Goal: Transaction & Acquisition: Book appointment/travel/reservation

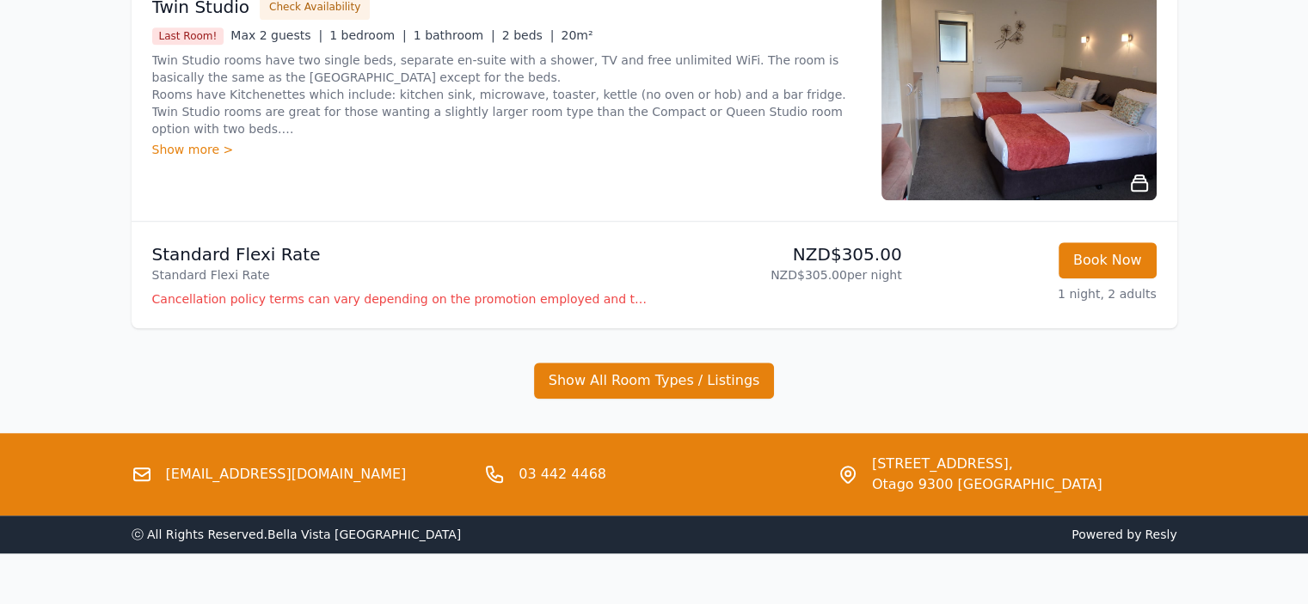
scroll to position [1464, 0]
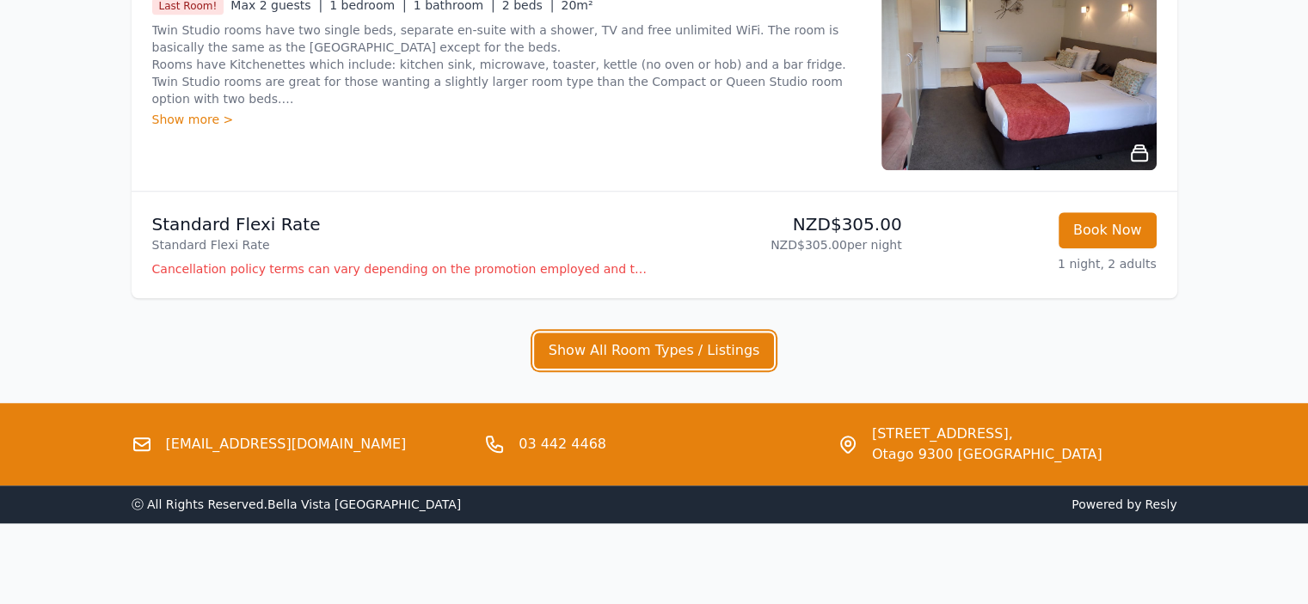
click at [650, 340] on button "Show All Room Types / Listings" at bounding box center [654, 351] width 241 height 36
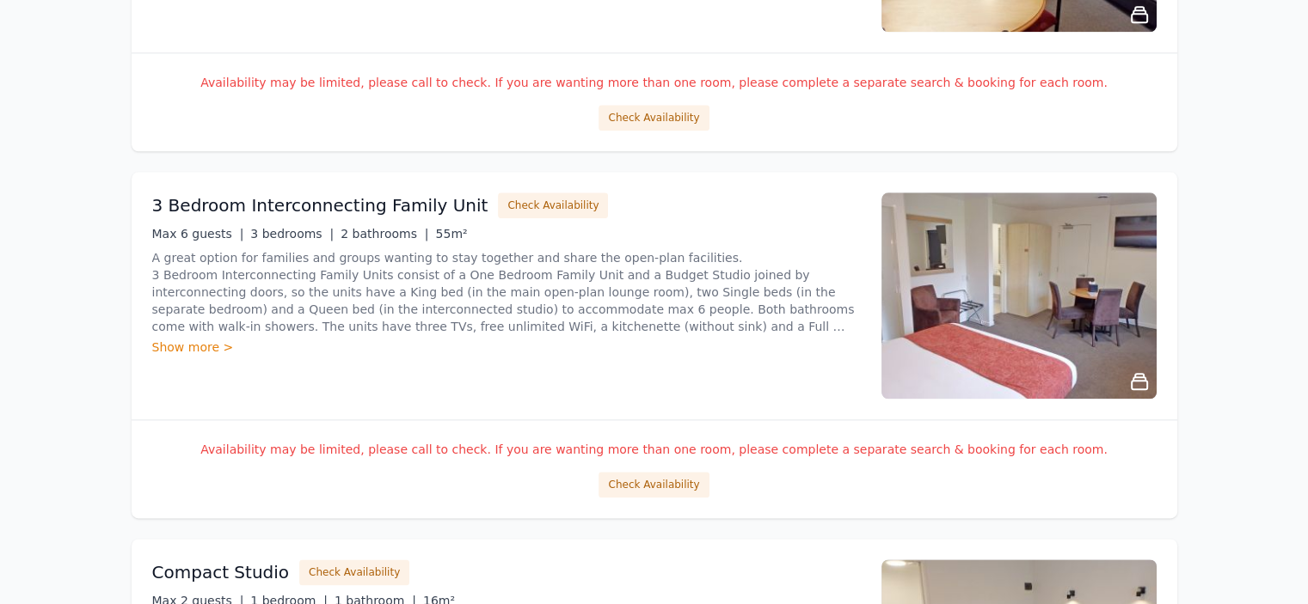
scroll to position [1980, 0]
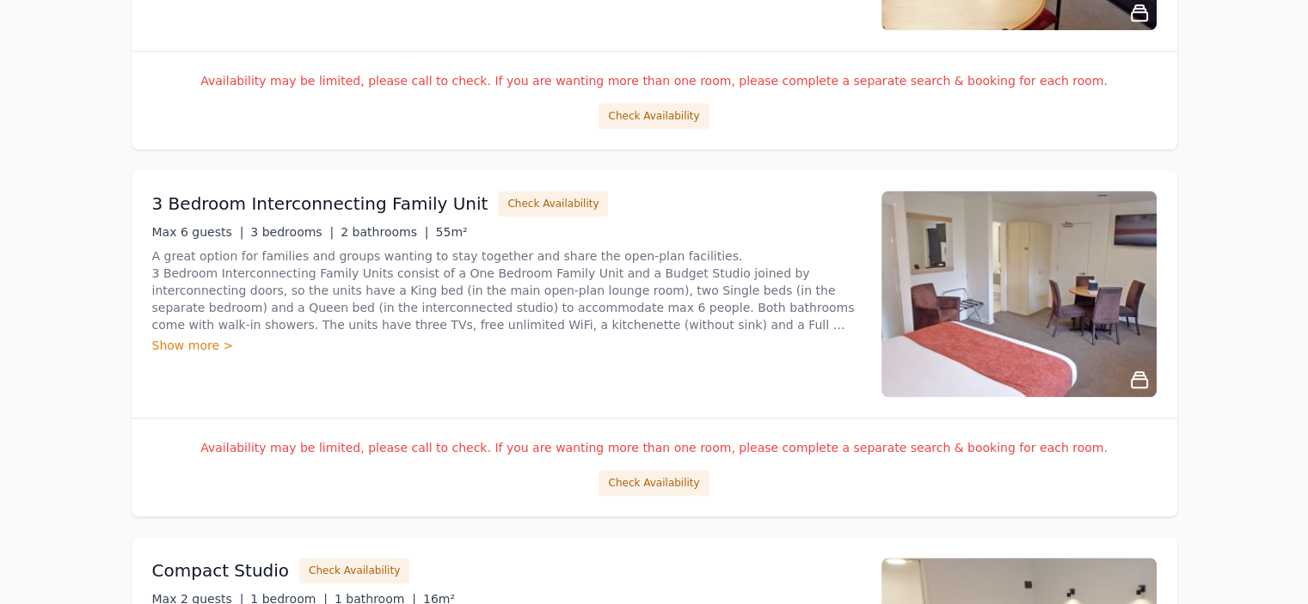
click at [657, 487] on button "Check Availability" at bounding box center [653, 483] width 110 height 26
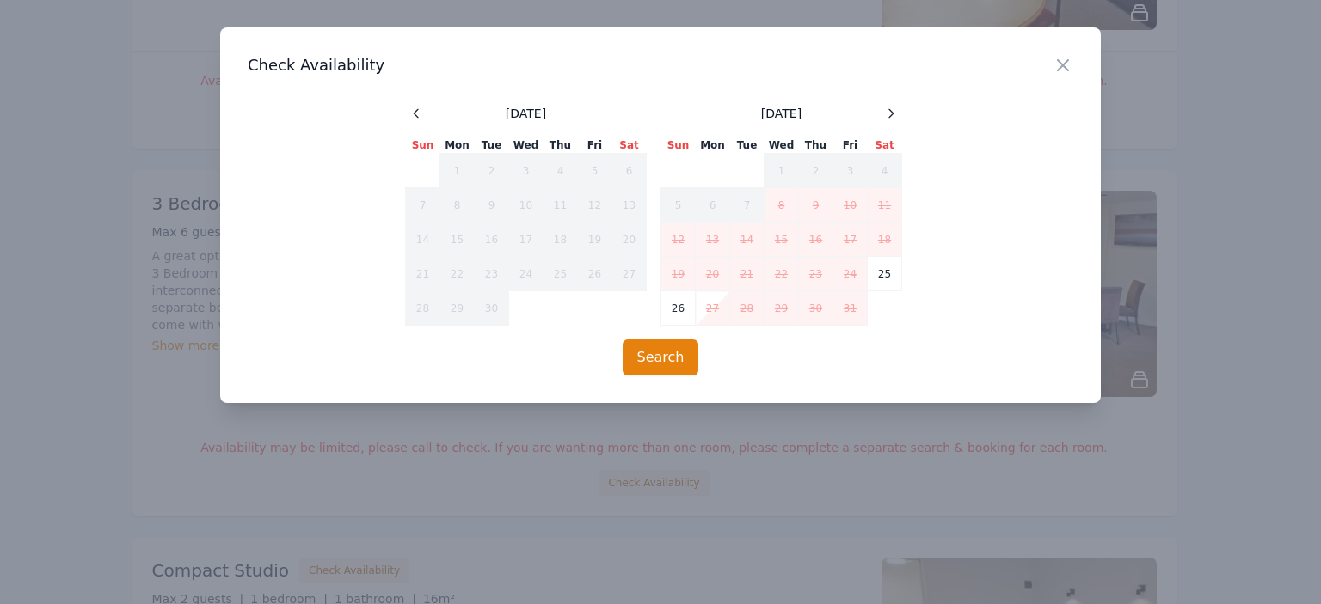
click at [898, 113] on icon at bounding box center [891, 114] width 14 height 14
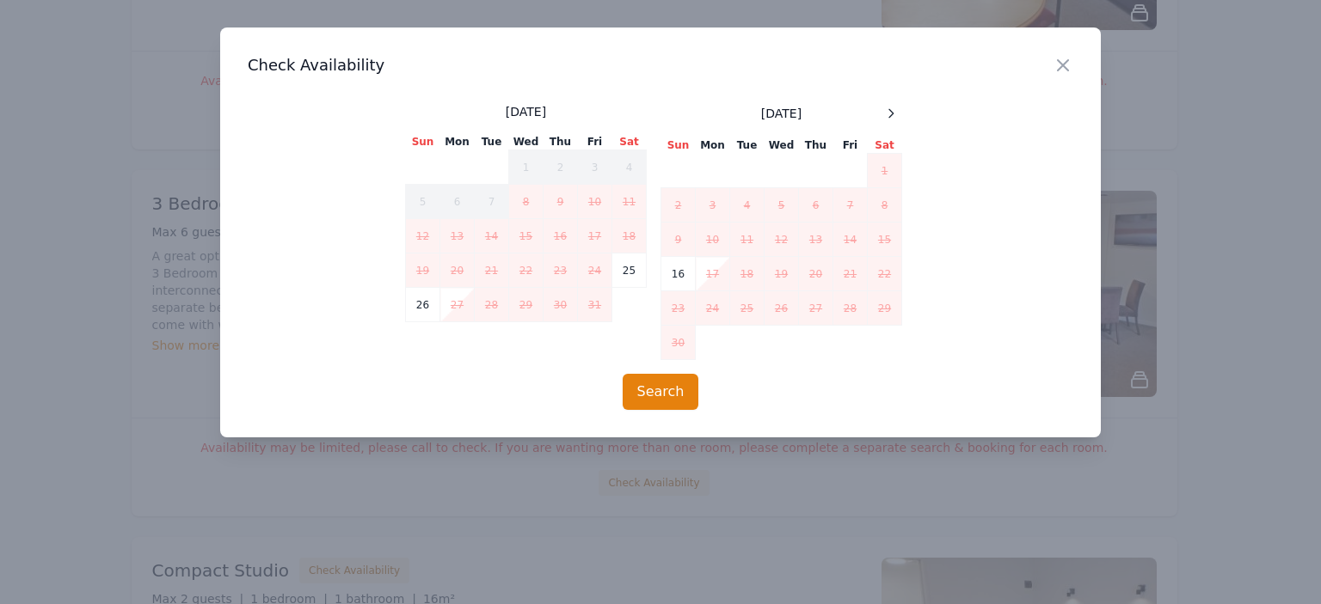
click at [897, 112] on icon at bounding box center [891, 114] width 14 height 14
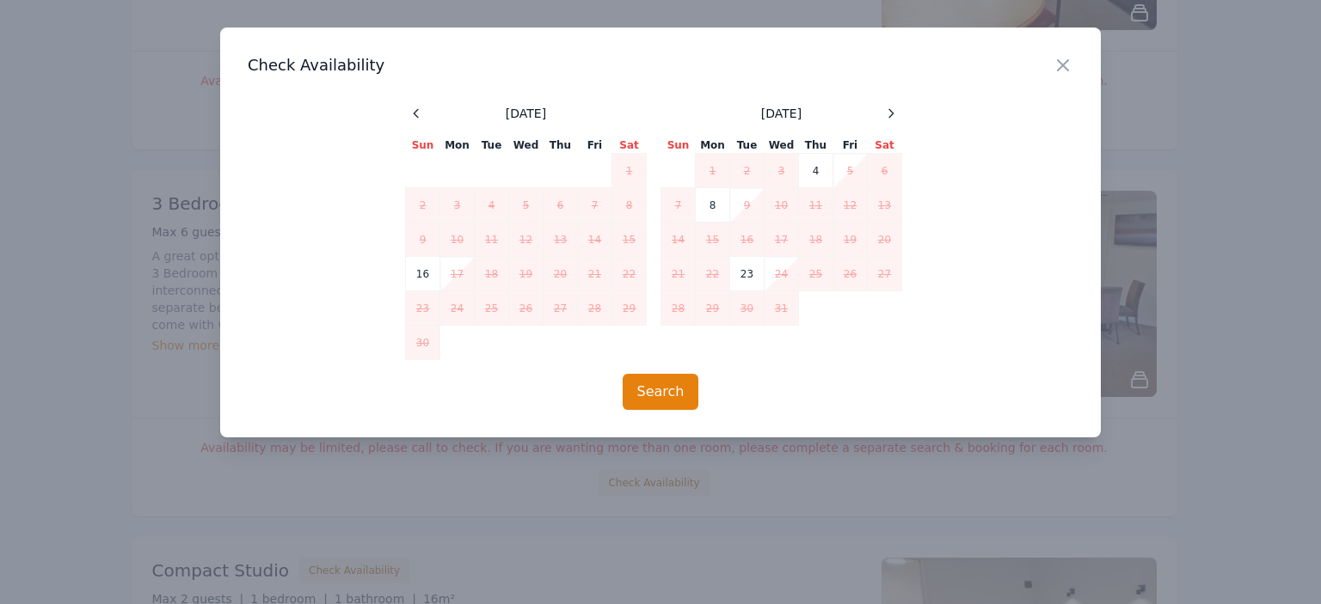
click at [897, 112] on icon at bounding box center [891, 114] width 14 height 14
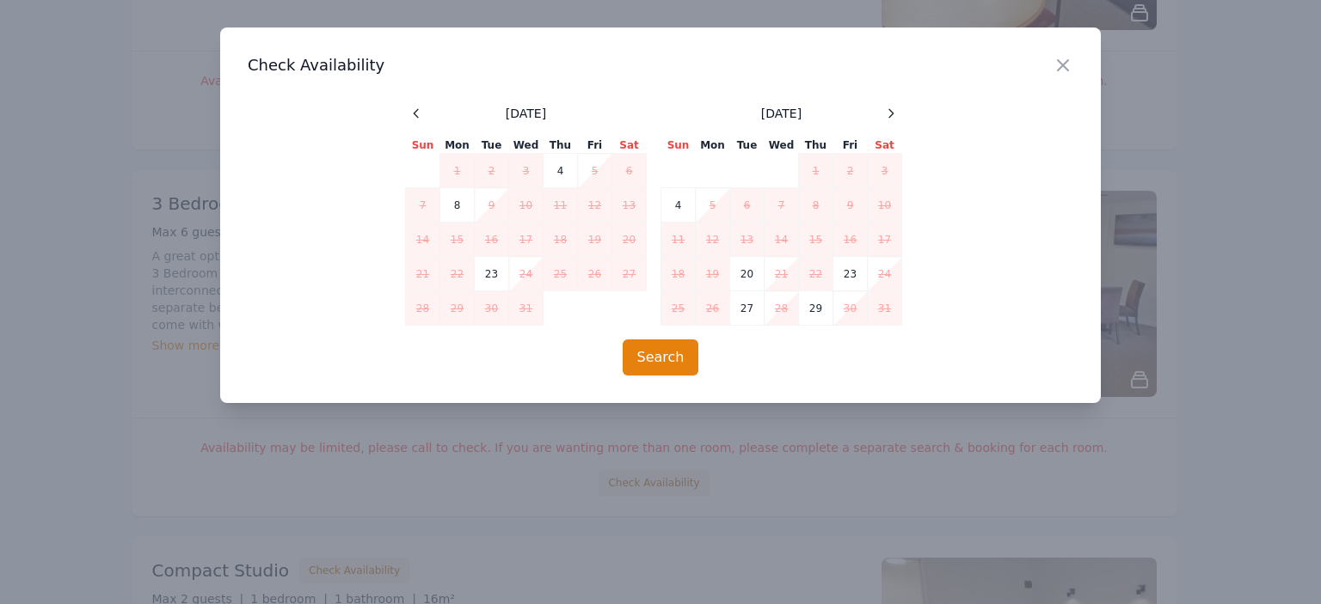
click at [897, 112] on icon at bounding box center [891, 114] width 14 height 14
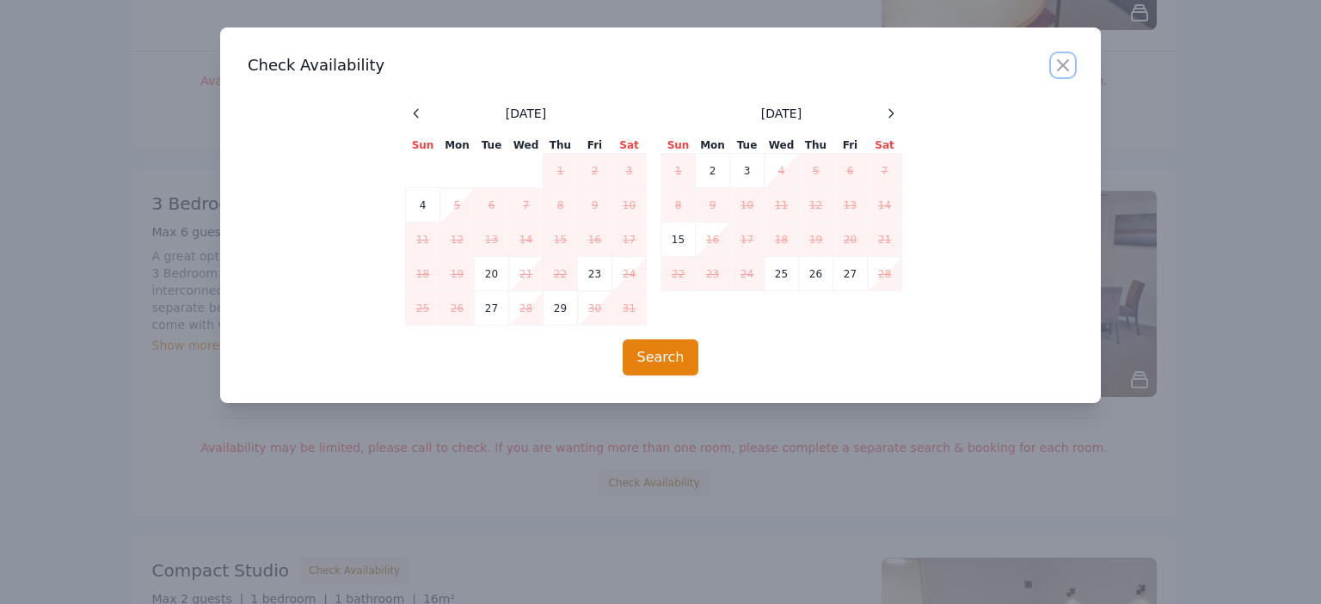
click at [1063, 64] on icon "button" at bounding box center [1063, 65] width 10 height 10
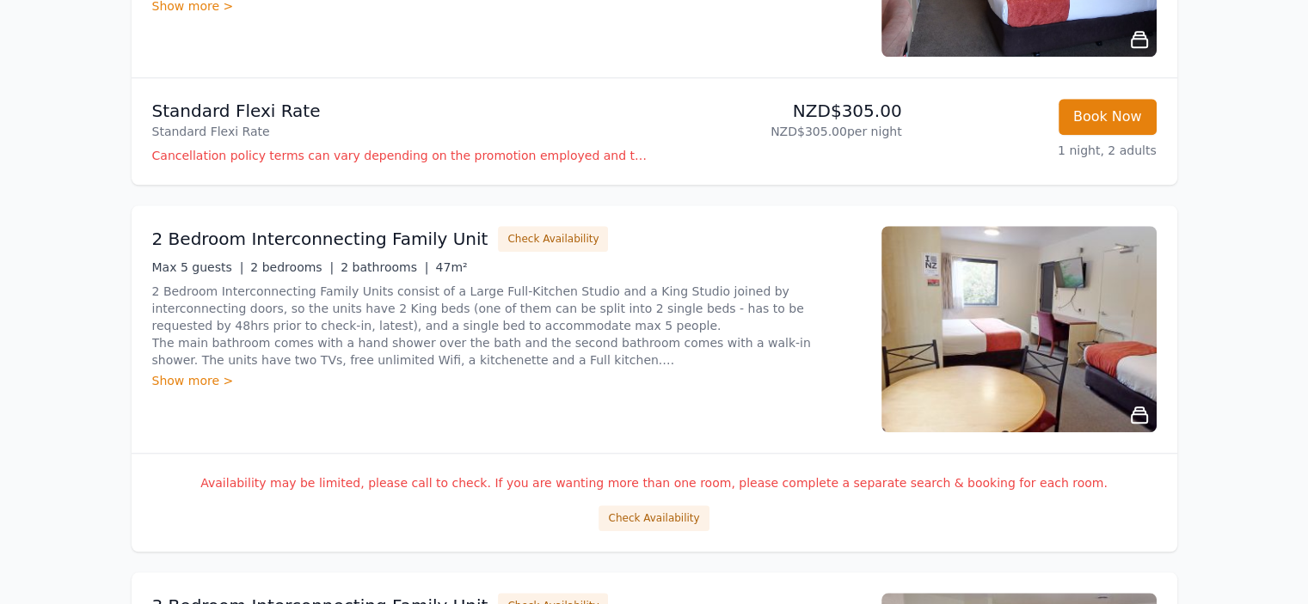
scroll to position [1550, 0]
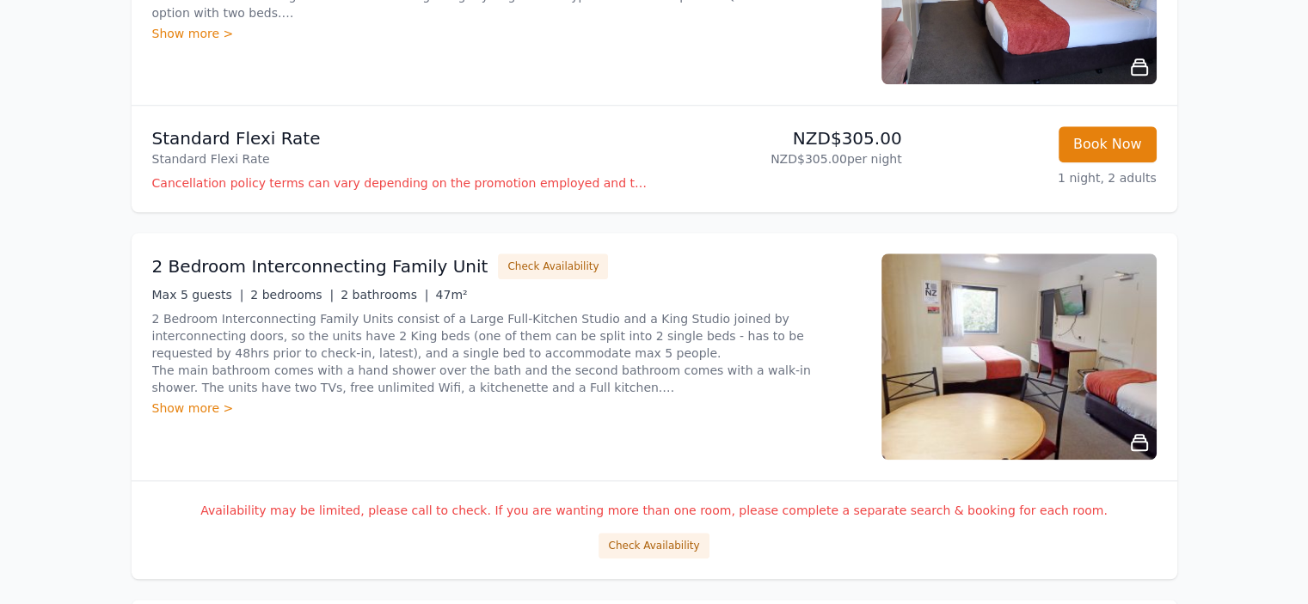
click at [647, 555] on button "Check Availability" at bounding box center [653, 546] width 110 height 26
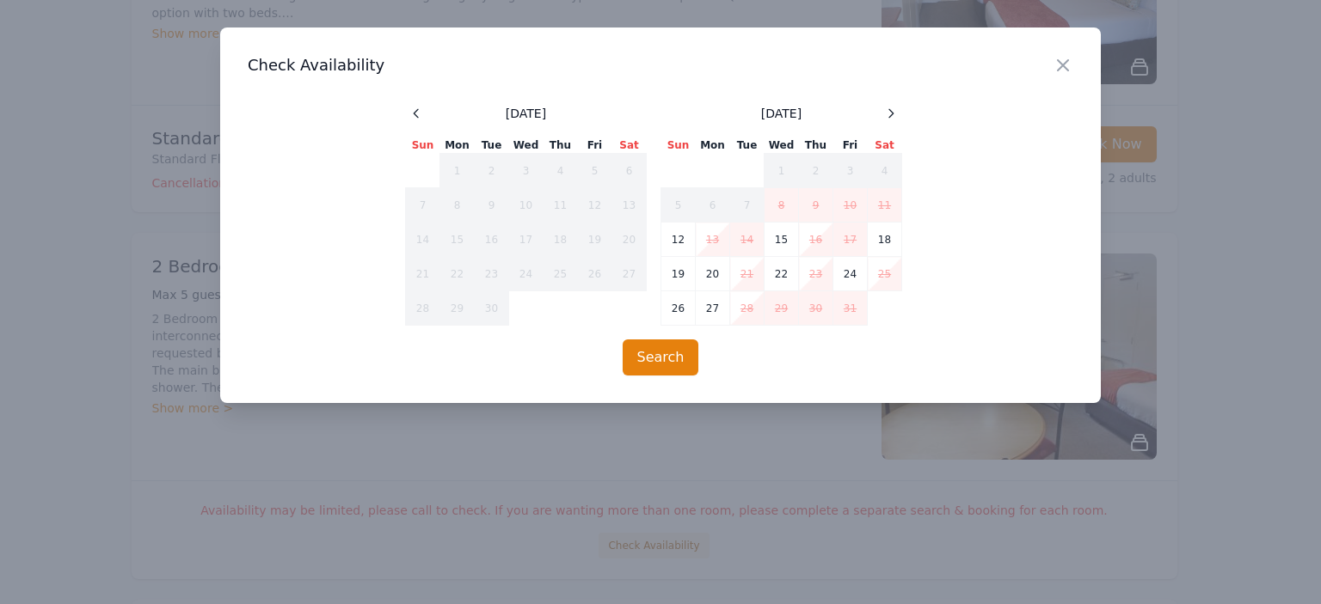
click at [891, 110] on icon at bounding box center [891, 113] width 4 height 8
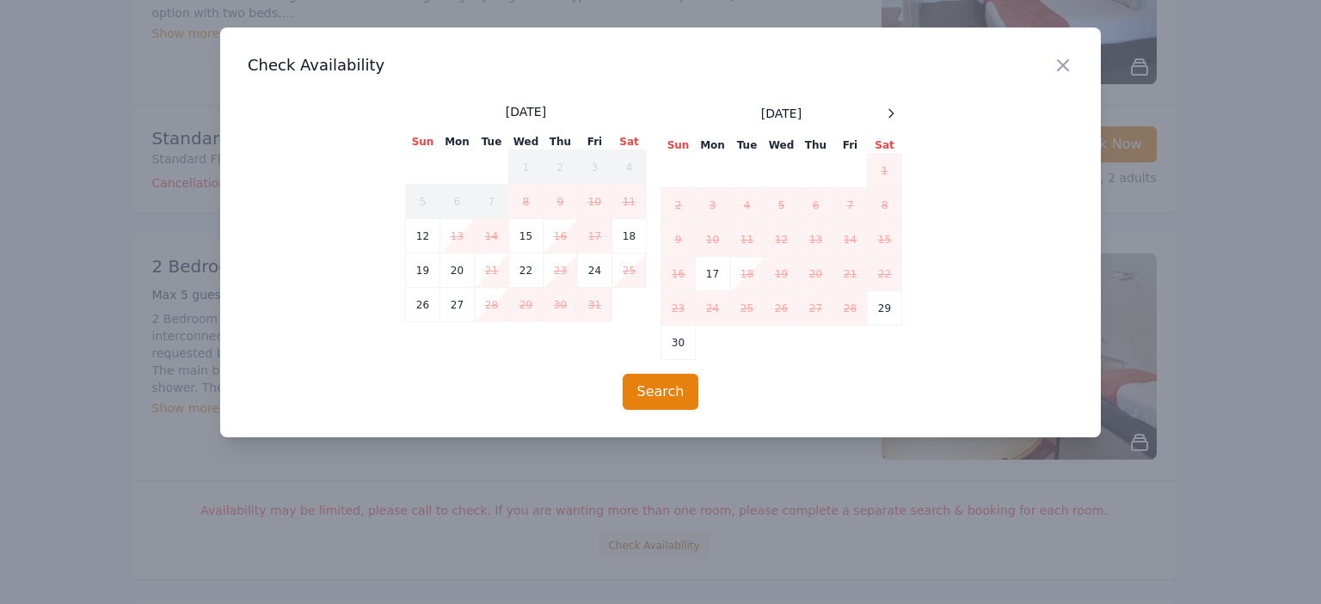
click at [890, 112] on icon at bounding box center [891, 114] width 14 height 14
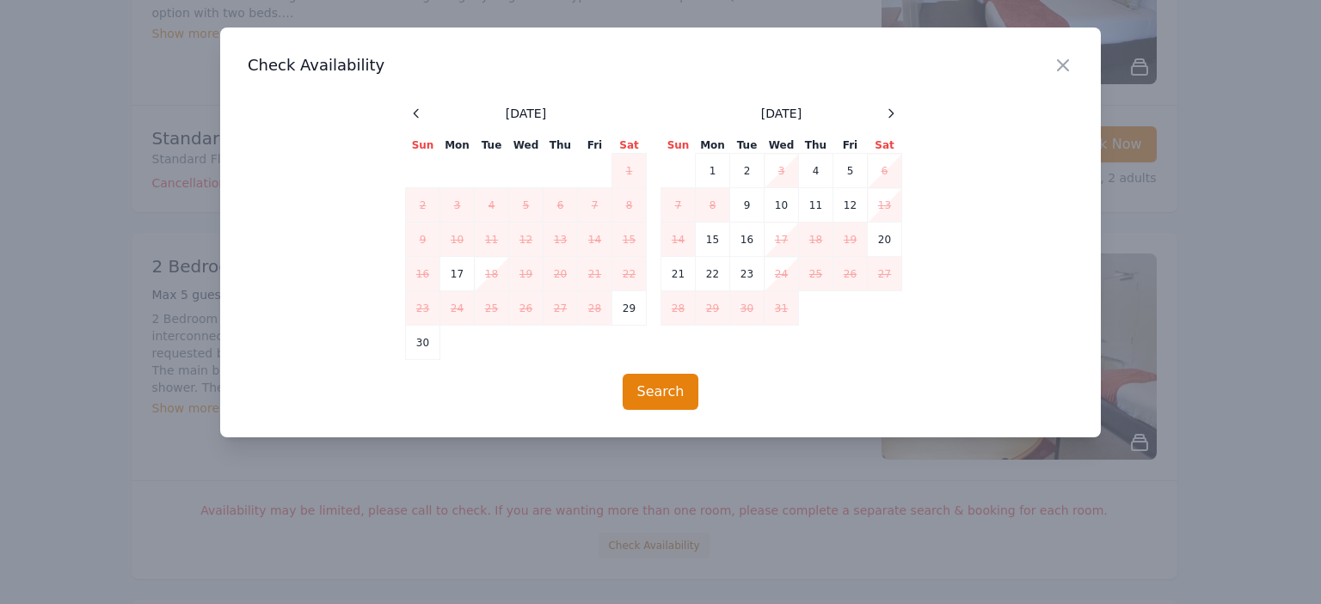
click at [890, 112] on icon at bounding box center [891, 114] width 14 height 14
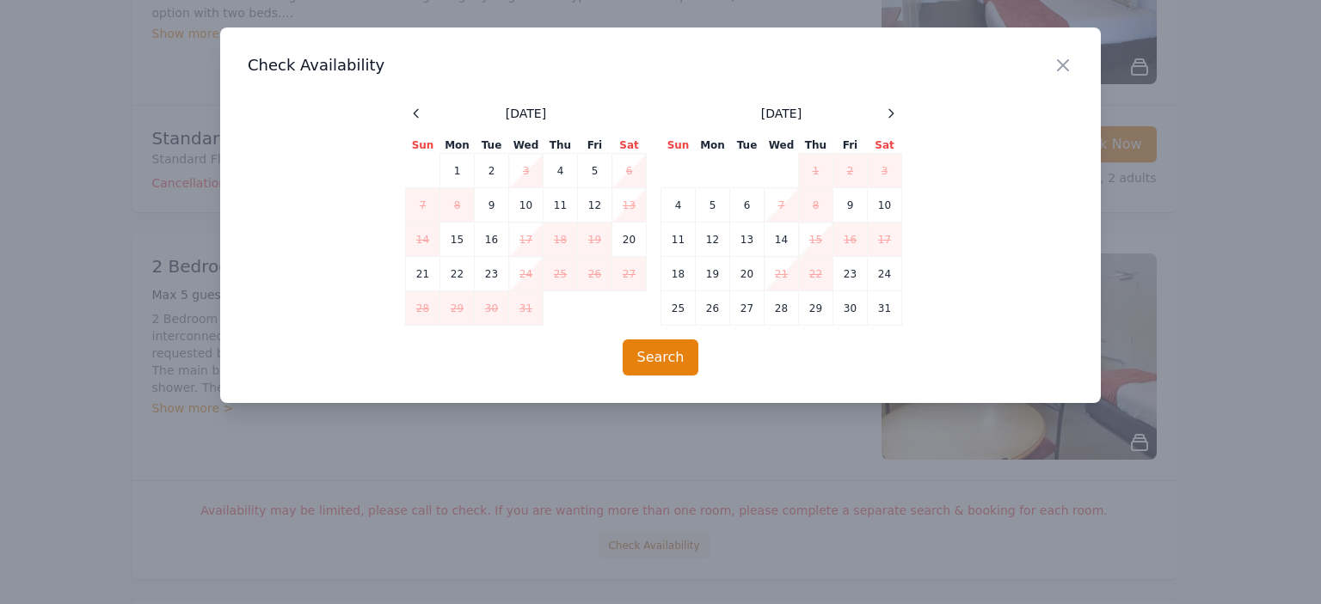
click at [890, 113] on icon at bounding box center [891, 114] width 14 height 14
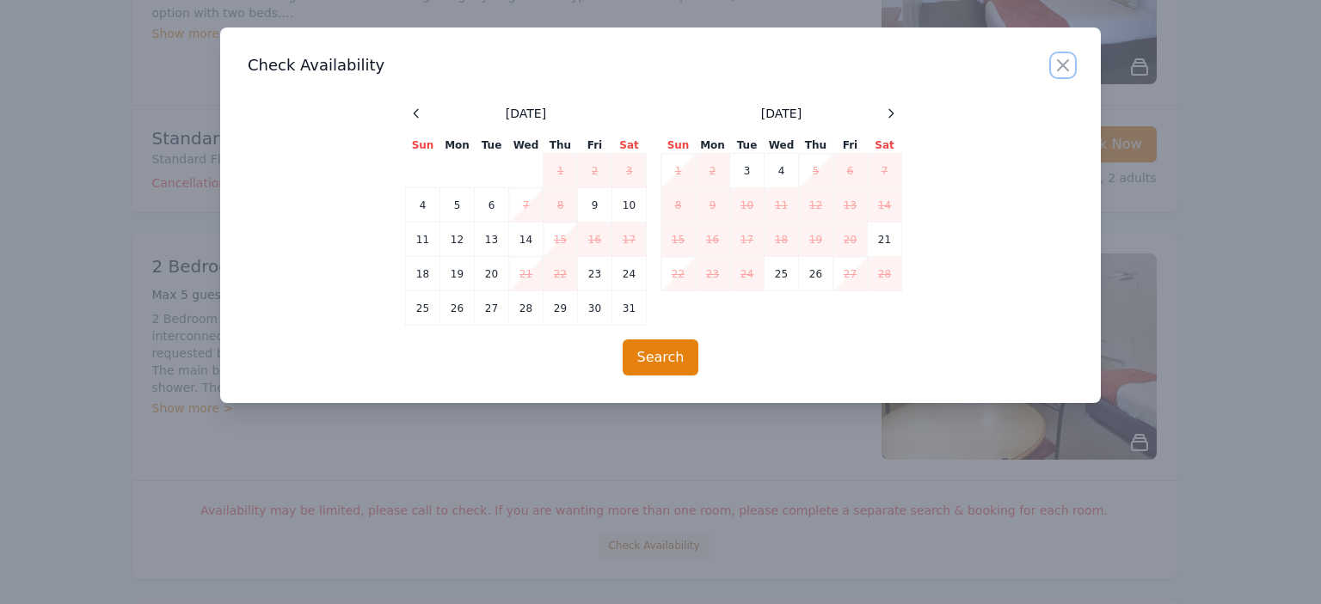
click at [1067, 61] on icon "button" at bounding box center [1063, 65] width 10 height 10
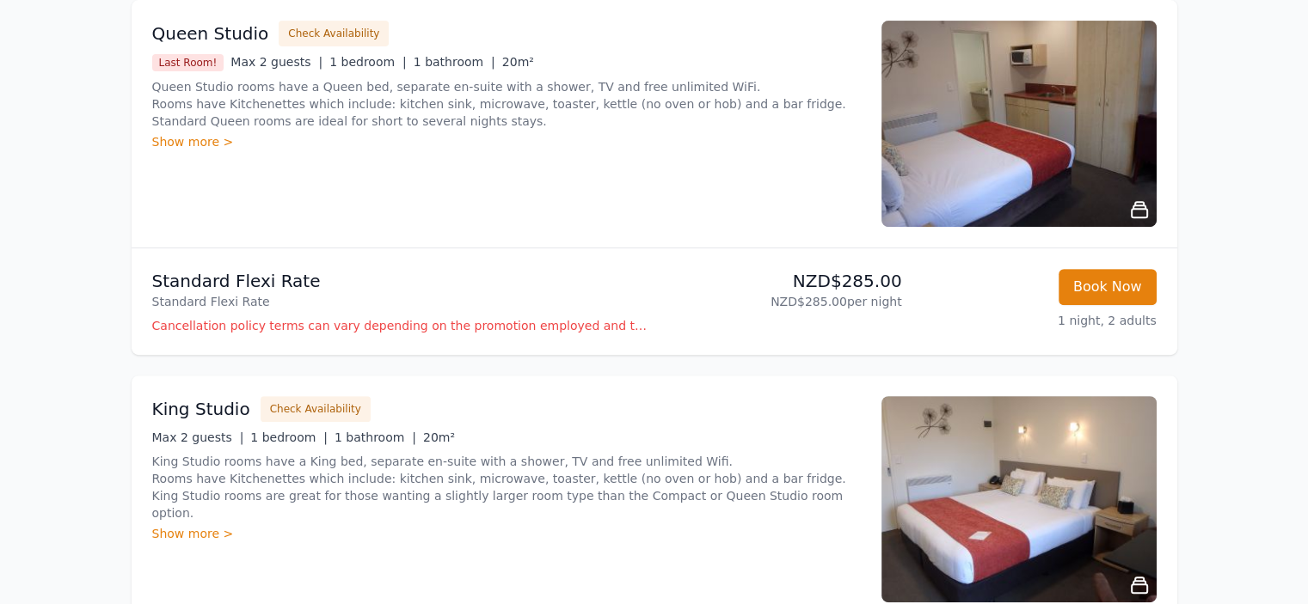
scroll to position [604, 0]
